Goal: Information Seeking & Learning: Learn about a topic

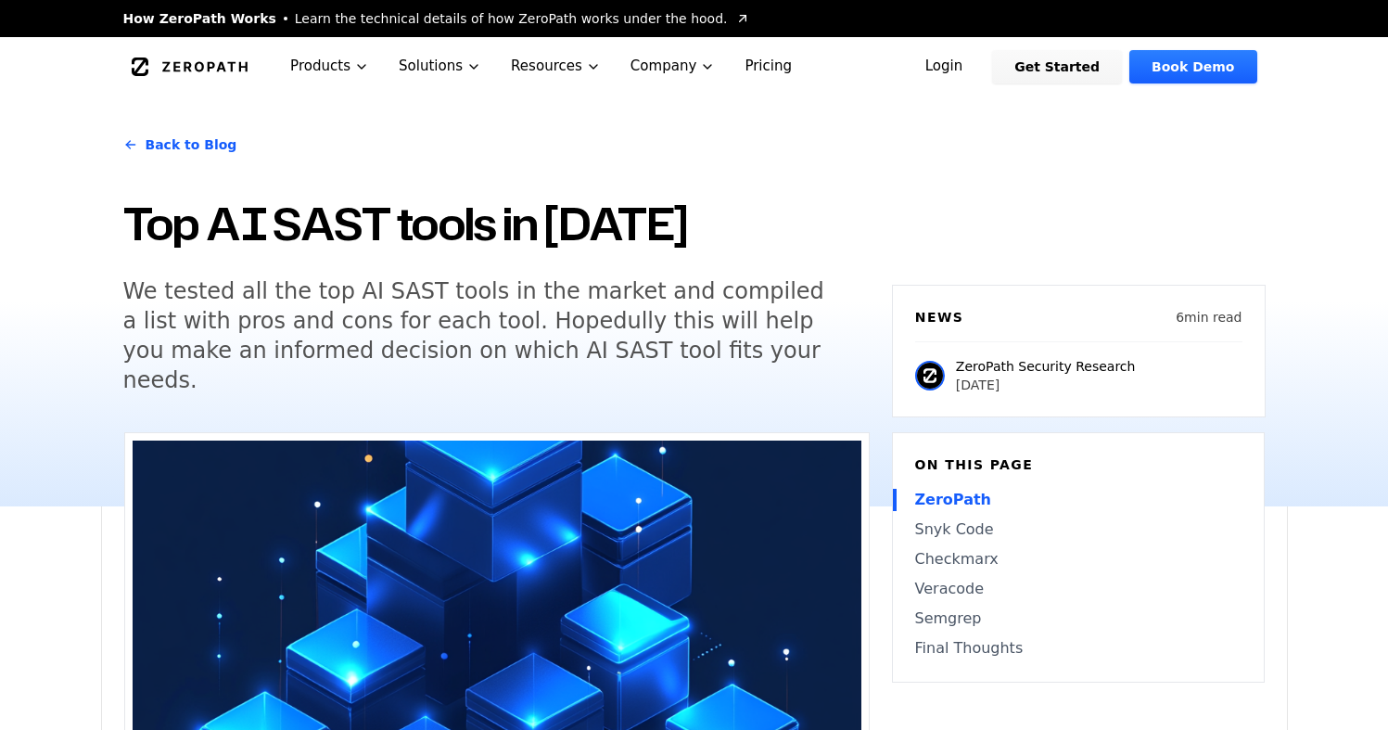
click at [382, 360] on h5 "We tested all the top AI SAST tools in the market and compiled a list with pros…" at bounding box center [479, 335] width 712 height 119
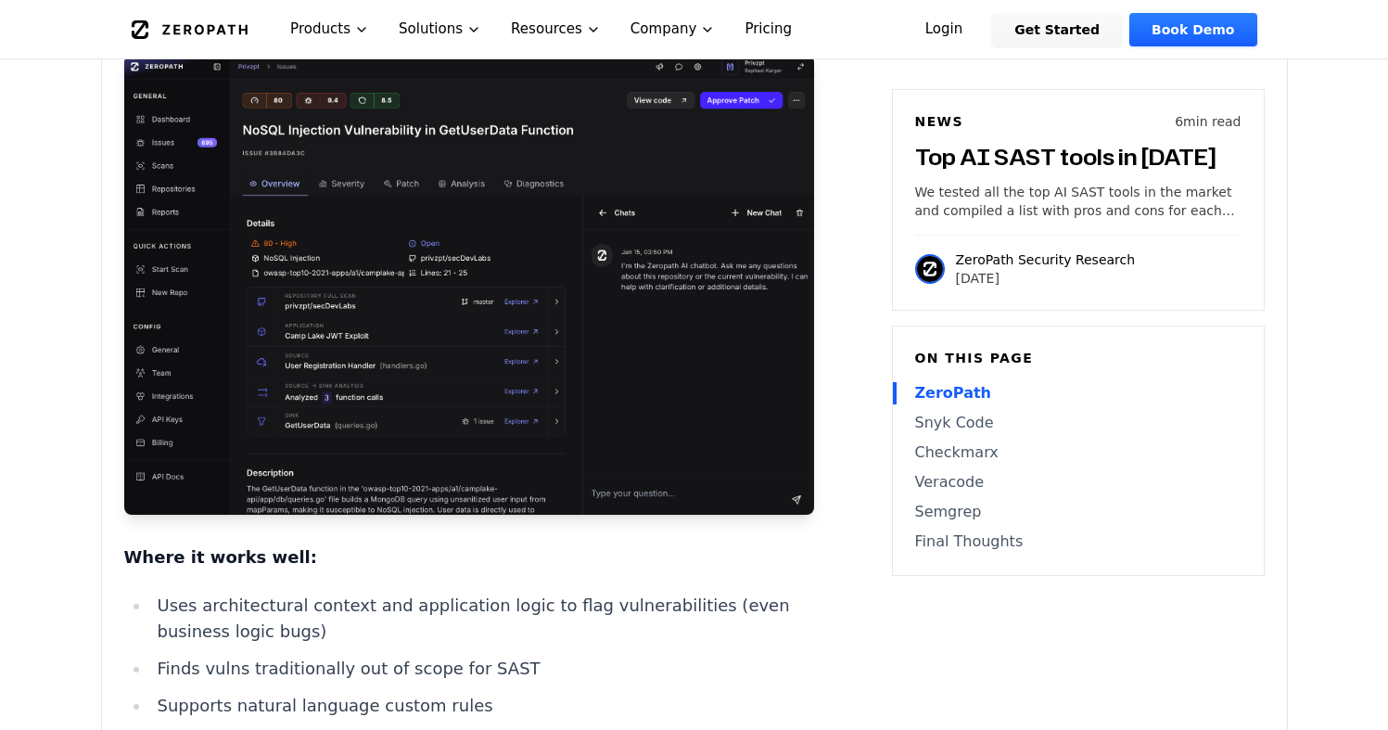
scroll to position [1641, 0]
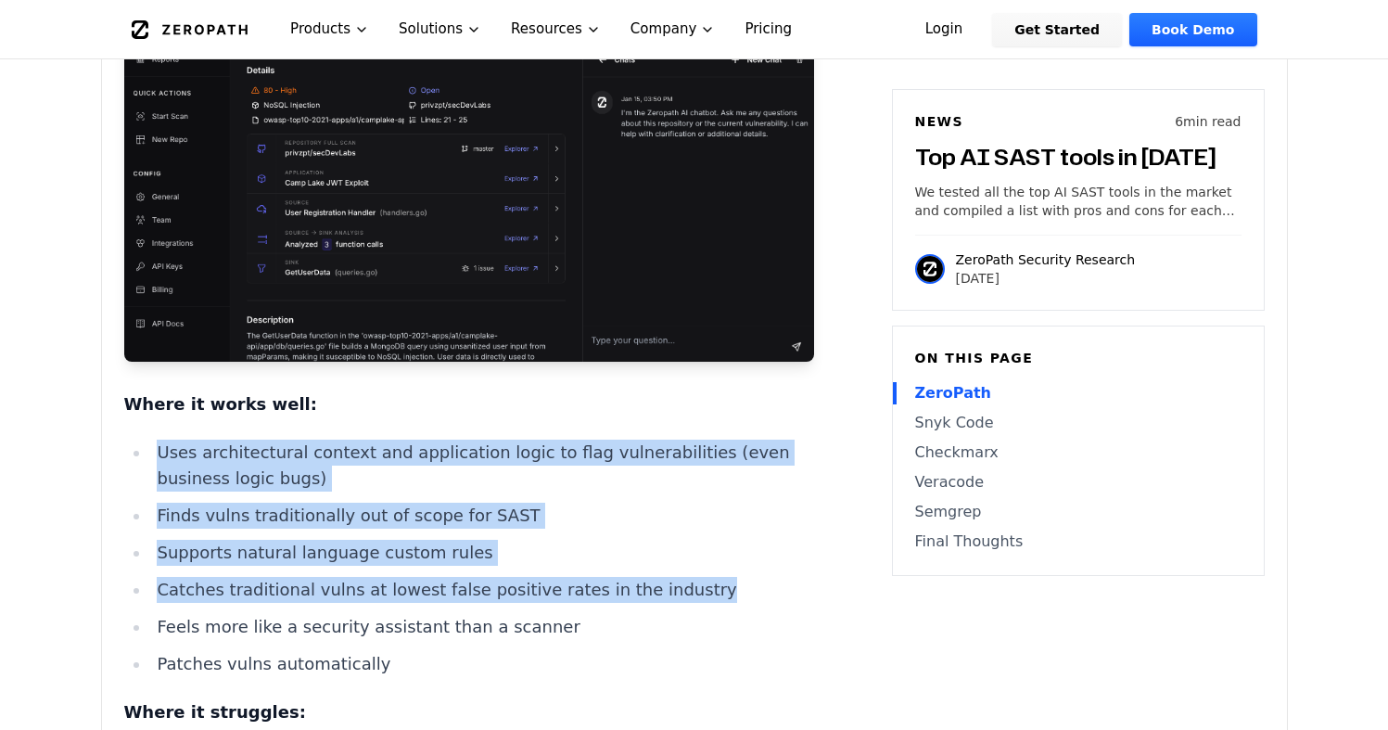
drag, startPoint x: 686, startPoint y: 533, endPoint x: 159, endPoint y: 392, distance: 546.2
click at [159, 440] on ul "Uses architectural context and application logic to flag vulnerabilities (even …" at bounding box center [469, 558] width 690 height 237
copy ul "Uses architectural context and application logic to flag vulnerabilities (even …"
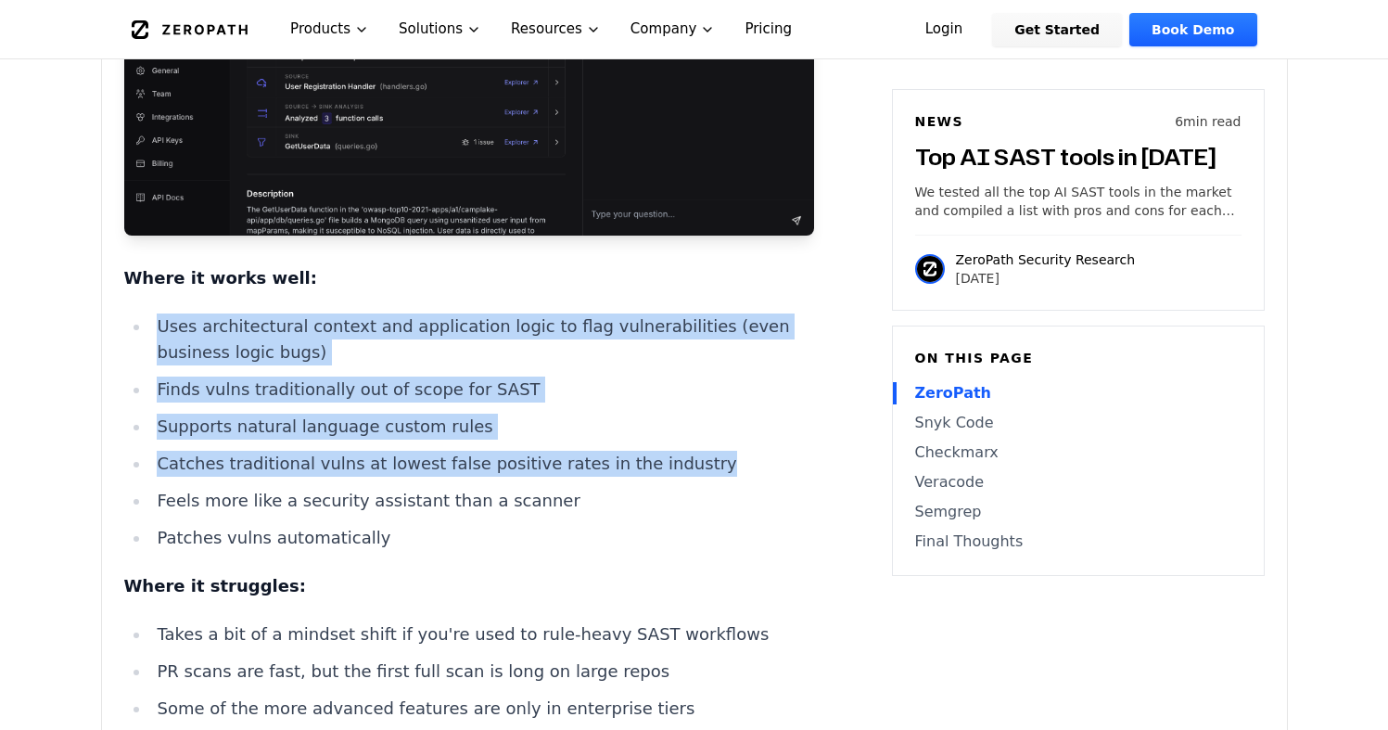
scroll to position [2026, 0]
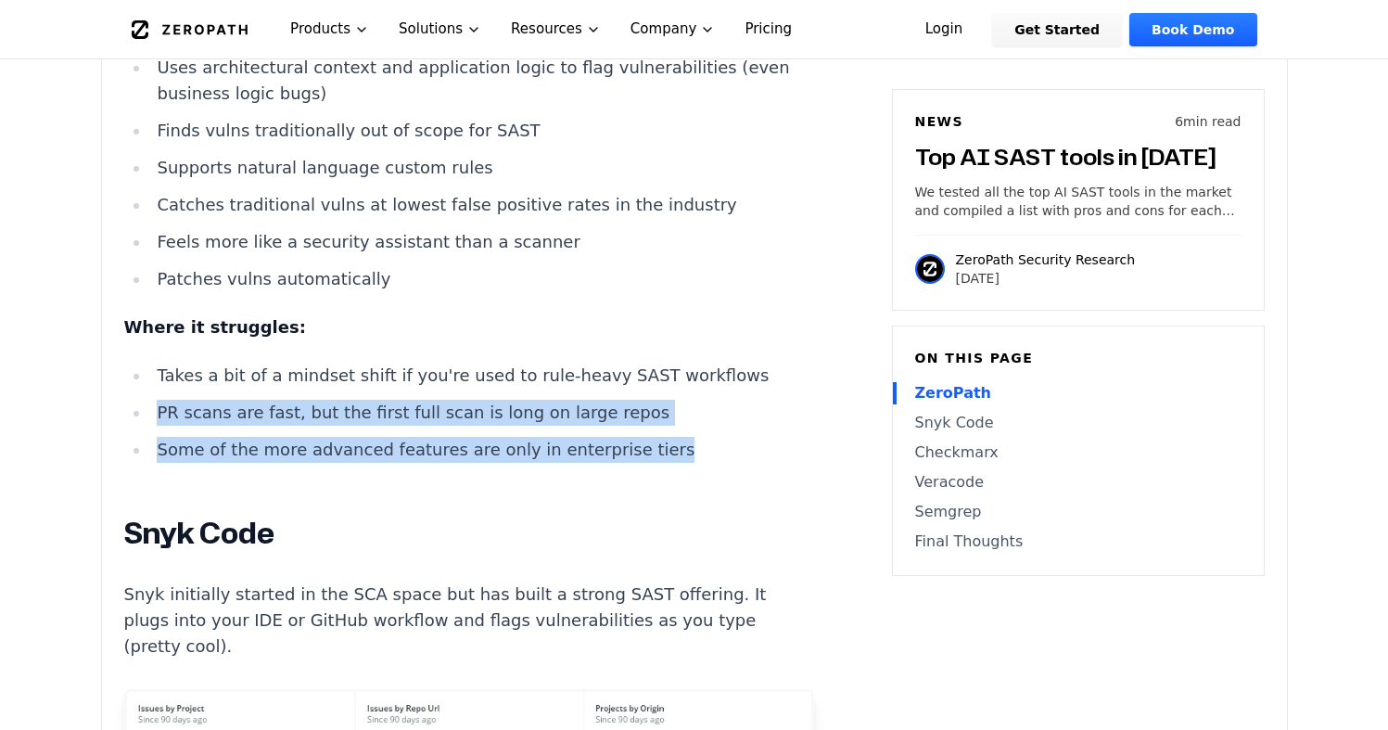
drag, startPoint x: 642, startPoint y: 398, endPoint x: 138, endPoint y: 341, distance: 506.7
click at [138, 363] on ul "Takes a bit of a mindset shift if you're used to rule-heavy SAST workflows PR s…" at bounding box center [469, 413] width 690 height 100
copy ul "PR scans are fast, but the first full scan is long on large repos Some of the m…"
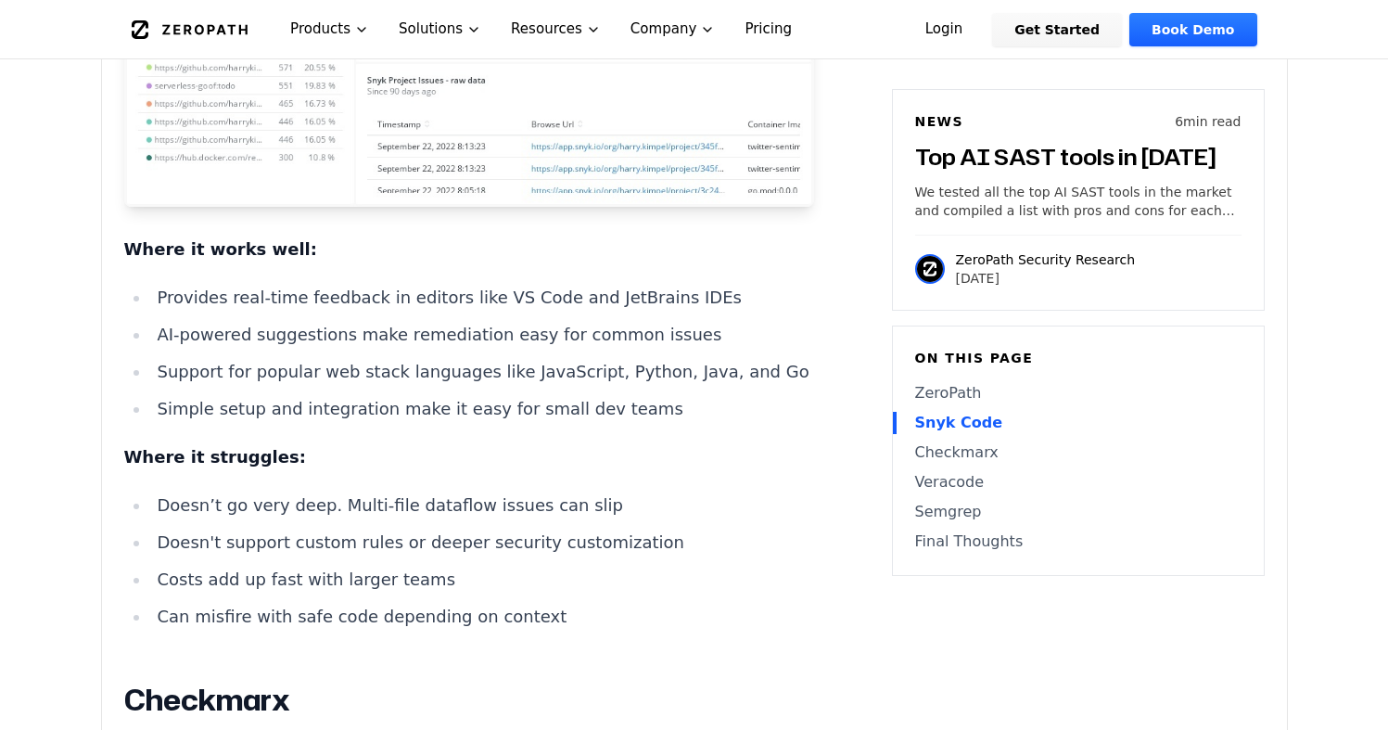
scroll to position [3043, 0]
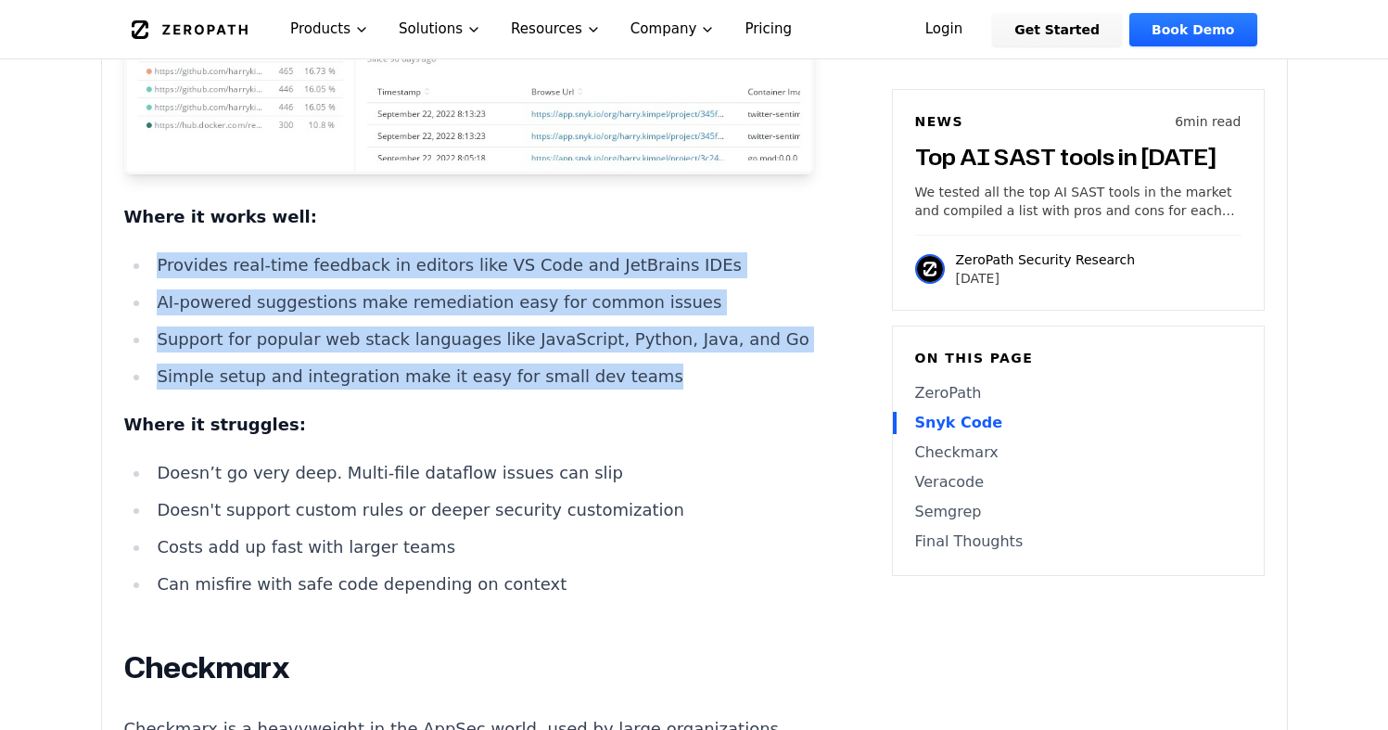
drag, startPoint x: 625, startPoint y: 281, endPoint x: 124, endPoint y: 178, distance: 511.3
click at [124, 252] on ul "Provides real-time feedback in editors like VS Code and JetBrains IDEs AI-power…" at bounding box center [469, 320] width 690 height 137
copy ul "Provides real-time feedback in editors like VS Code and JetBrains IDEs AI-power…"
click at [556, 571] on li "Can misfire with safe code depending on context" at bounding box center [482, 584] width 664 height 26
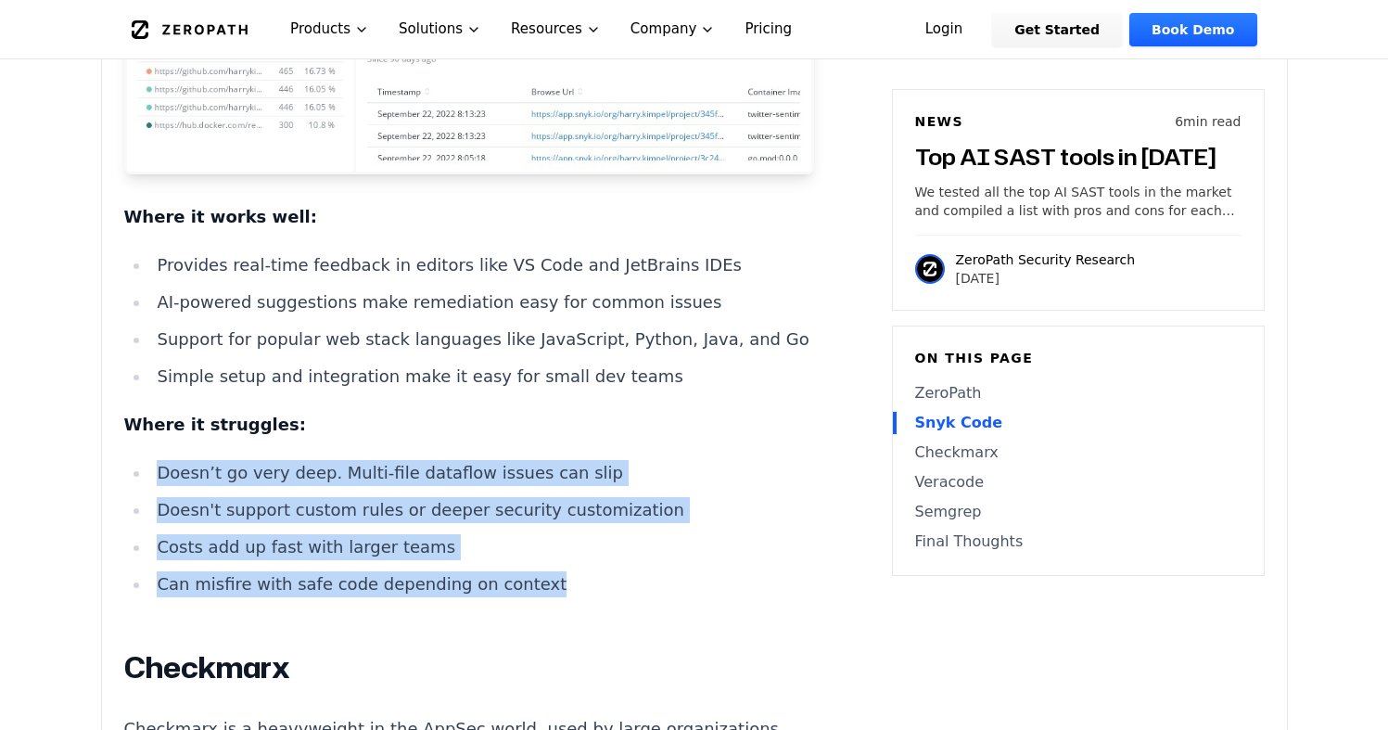
drag, startPoint x: 532, startPoint y: 495, endPoint x: 160, endPoint y: 390, distance: 387.3
click at [160, 460] on ul "Doesn’t go very deep. Multi-file dataflow issues can slip Doesn't support custo…" at bounding box center [469, 528] width 690 height 137
copy ul "Doesn’t go very deep. Multi-file dataflow issues can slip Doesn't support custo…"
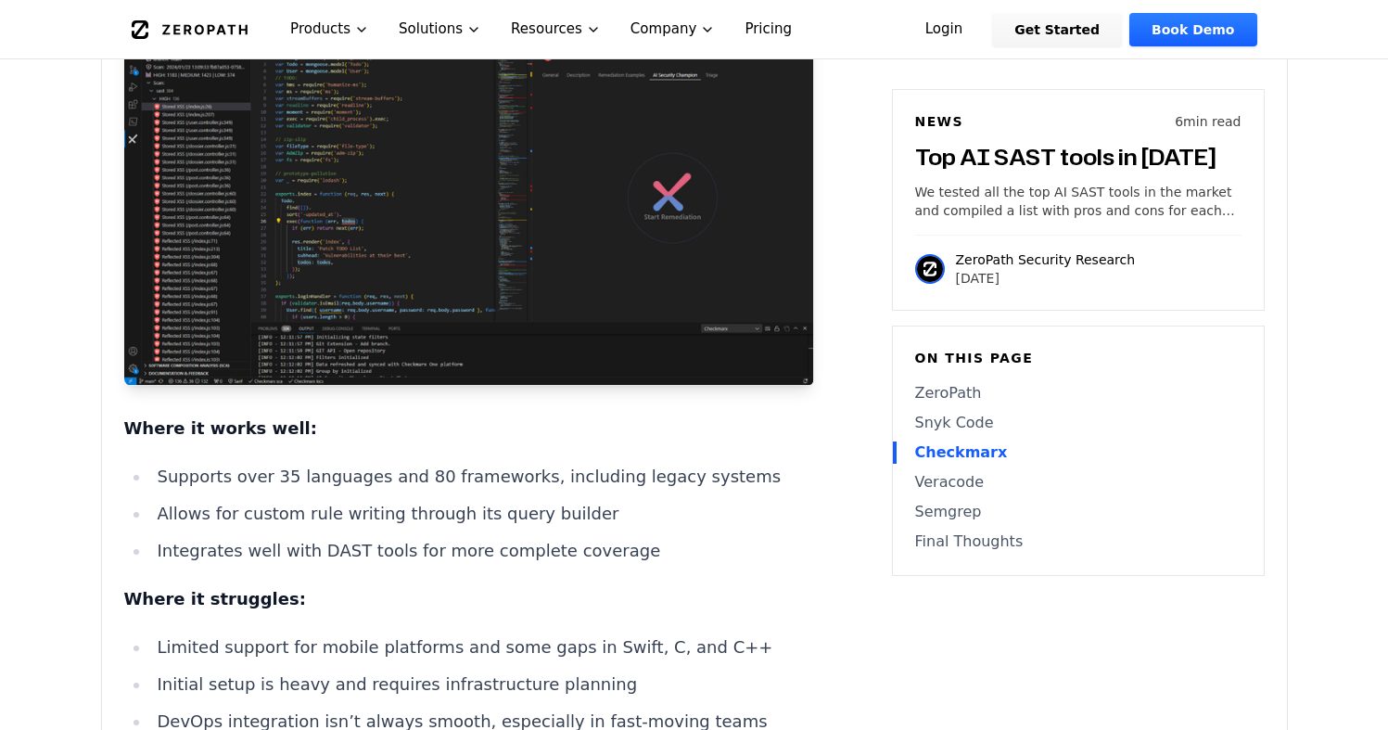
scroll to position [3854, 0]
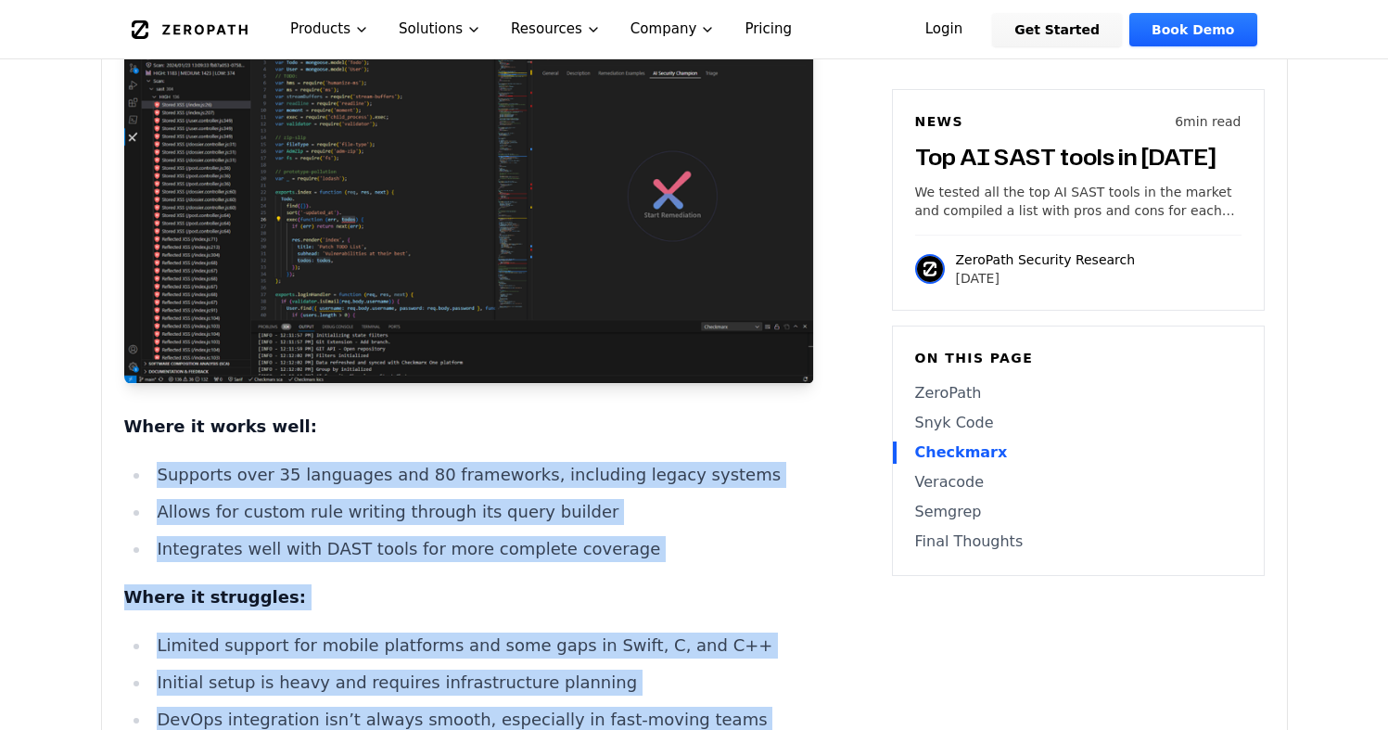
drag, startPoint x: 160, startPoint y: 373, endPoint x: 742, endPoint y: 655, distance: 647.0
click at [742, 655] on div "Top AI SAST tools in [DATE] A lot of static analysis has already been shaped or…" at bounding box center [469, 294] width 690 height 6434
copy div "Supports over 35 languages and 80 frameworks, including legacy systems Allows f…"
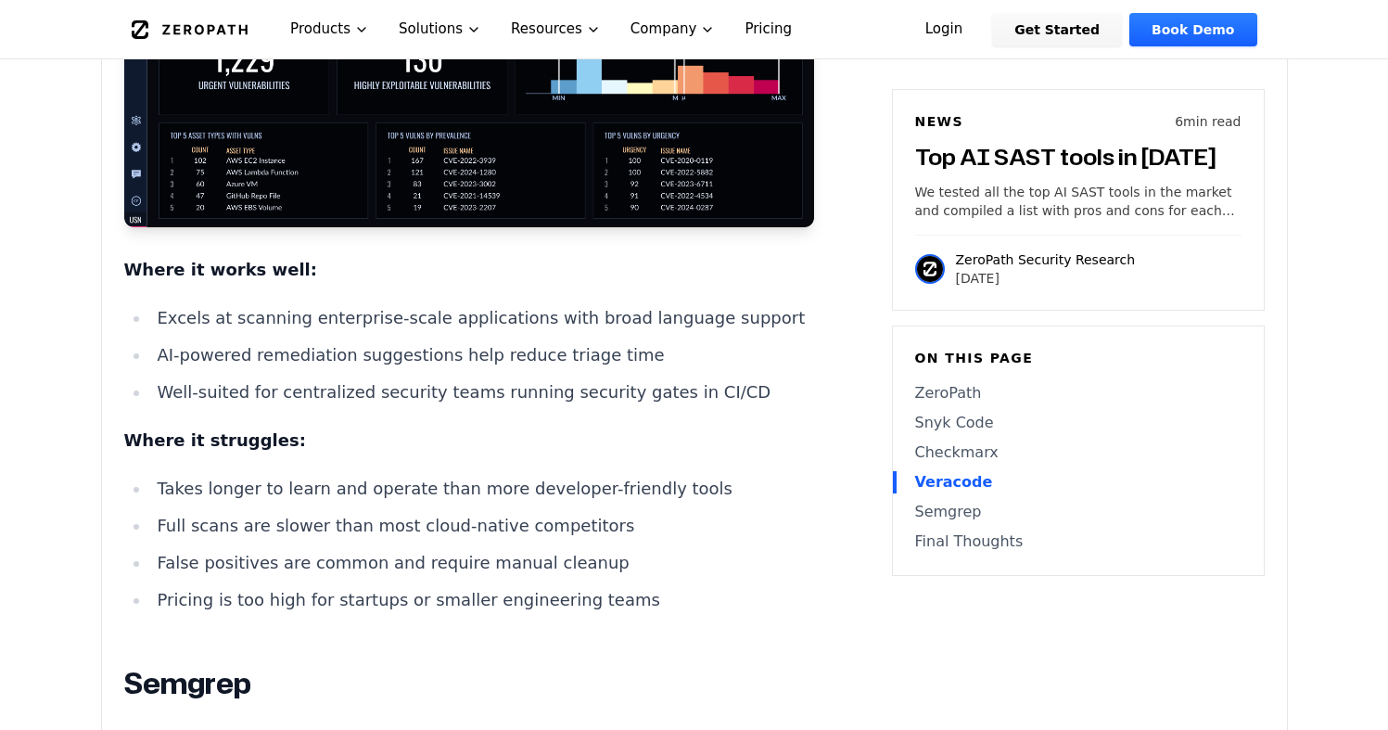
scroll to position [5058, 0]
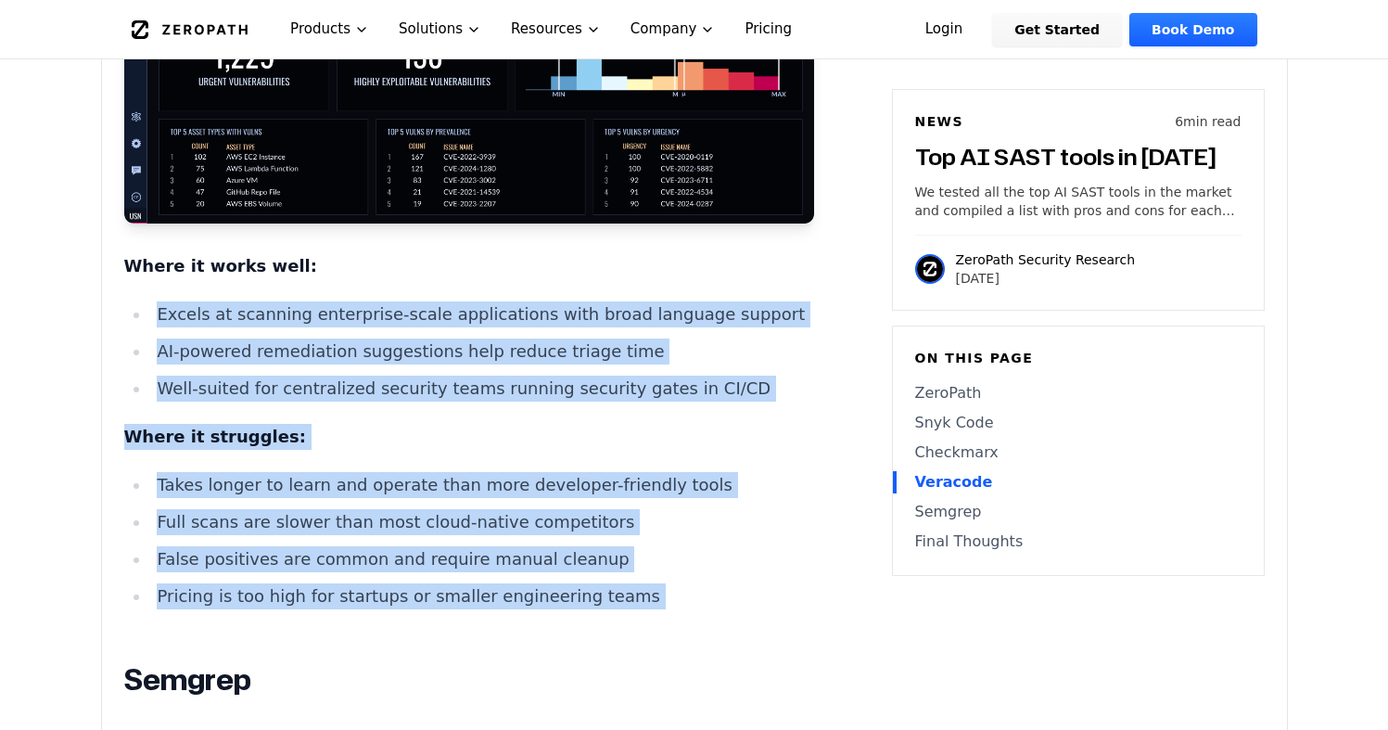
drag, startPoint x: 157, startPoint y: 188, endPoint x: 690, endPoint y: 505, distance: 620.4
copy div "Excels at scanning enterprise-scale applications with broad language support AI…"
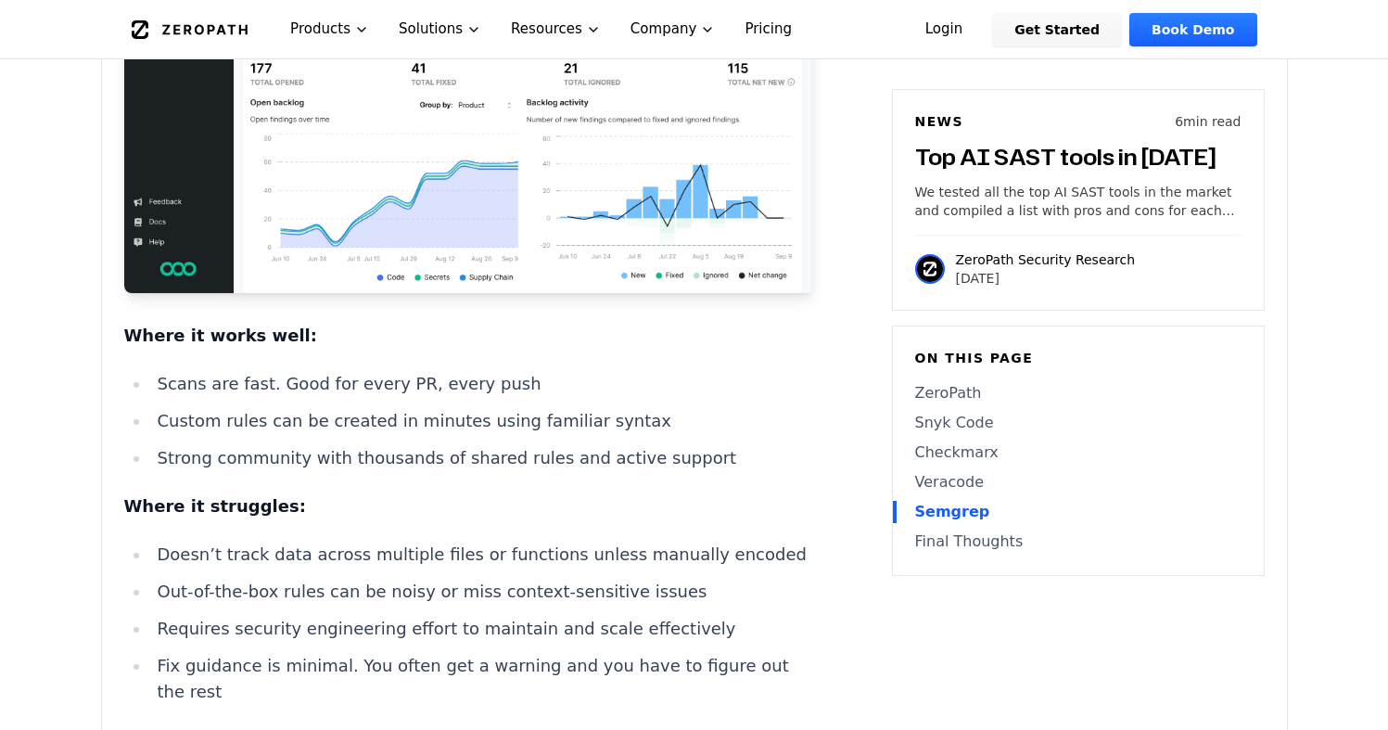
scroll to position [6057, 0]
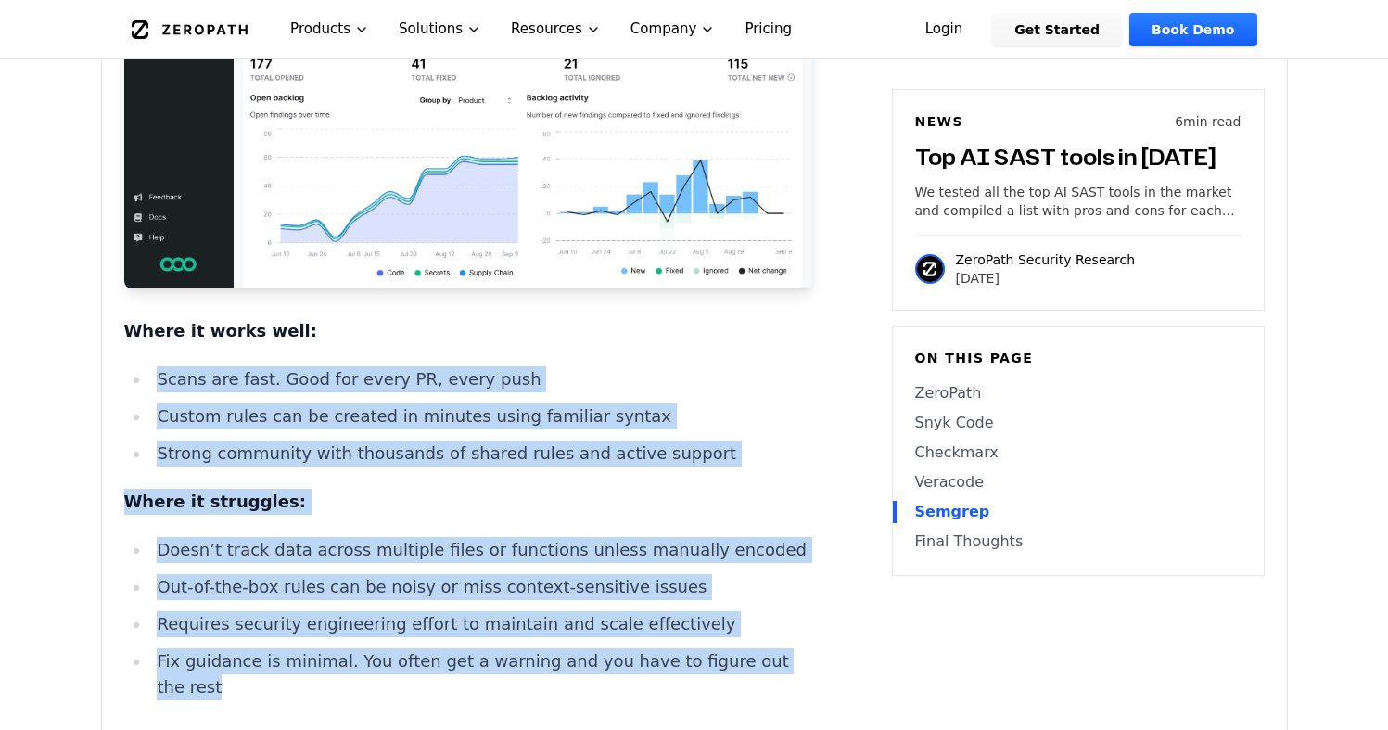
drag, startPoint x: 158, startPoint y: 221, endPoint x: 827, endPoint y: 499, distance: 725.1
copy div "Scans are fast. Good for every PR, every push Custom rules can be created in mi…"
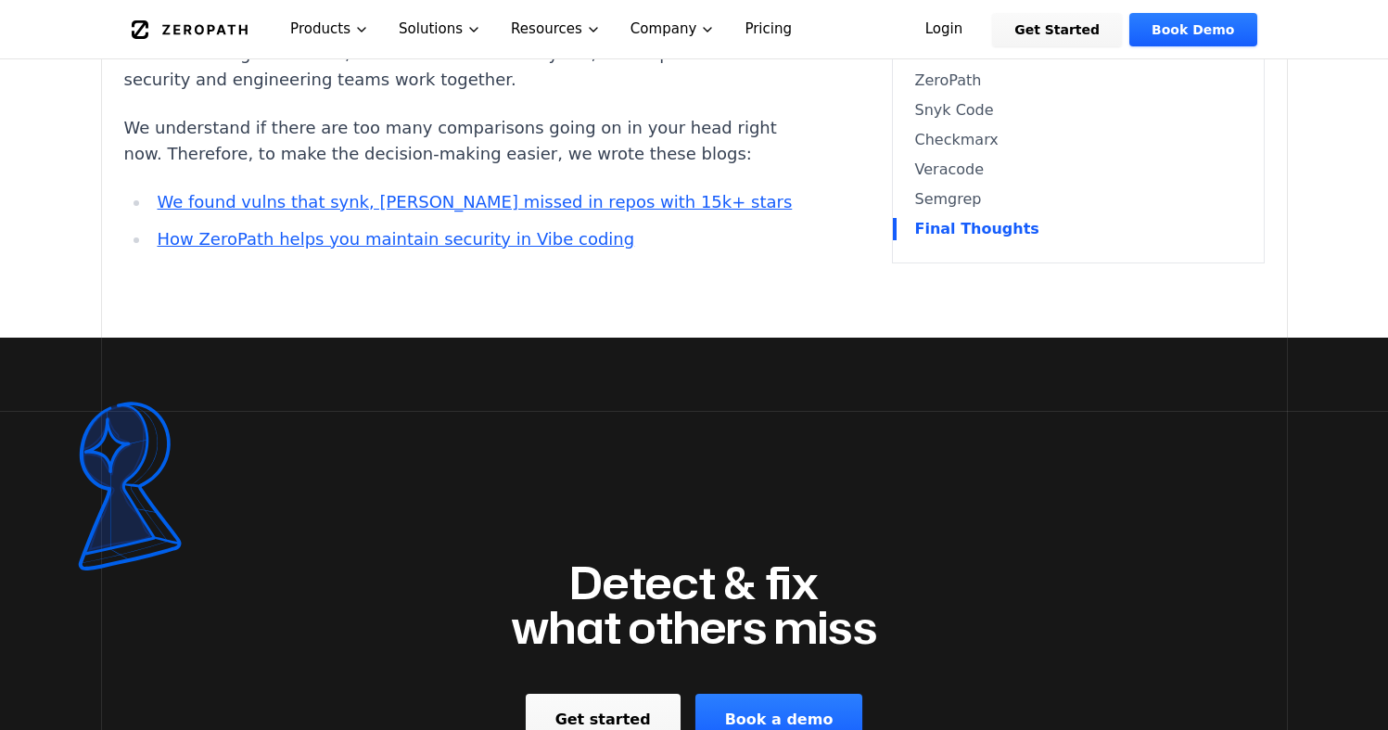
scroll to position [7106, 0]
